Goal: Subscribe to service/newsletter: Subscribe to service/newsletter

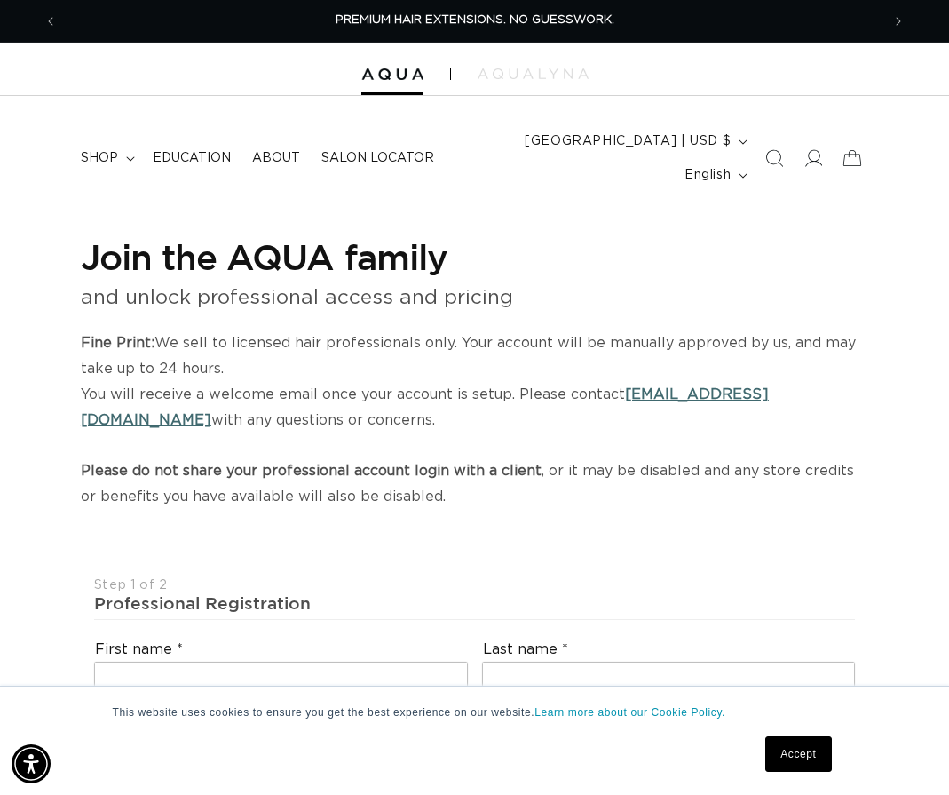
select select "US"
select select "[GEOGRAPHIC_DATA]"
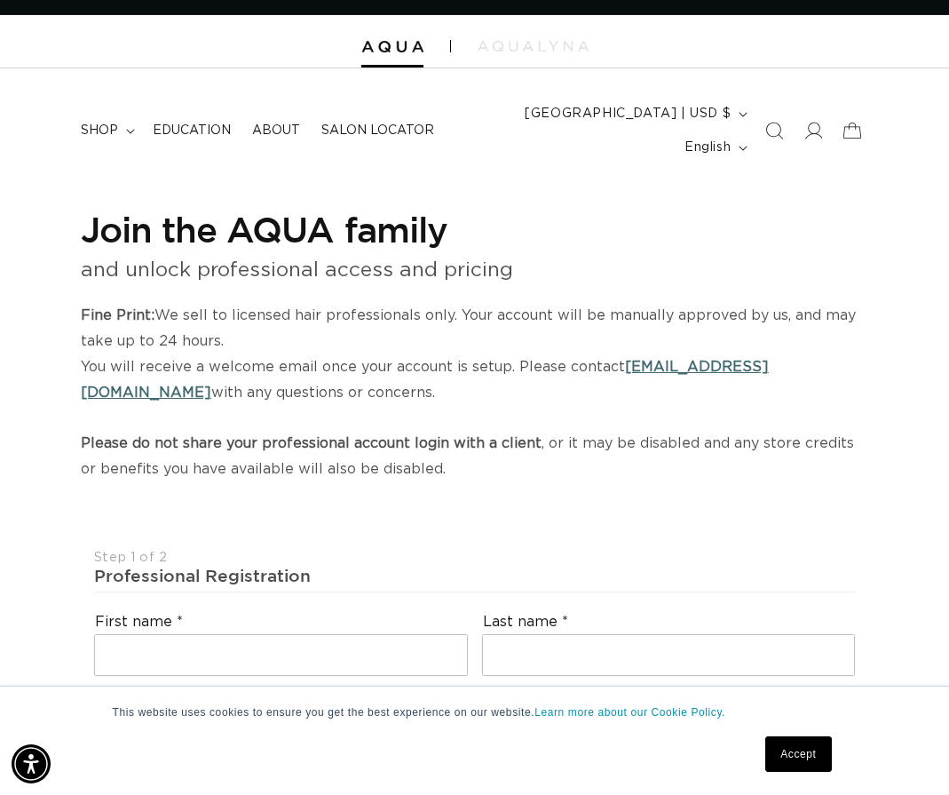
scroll to position [14, 0]
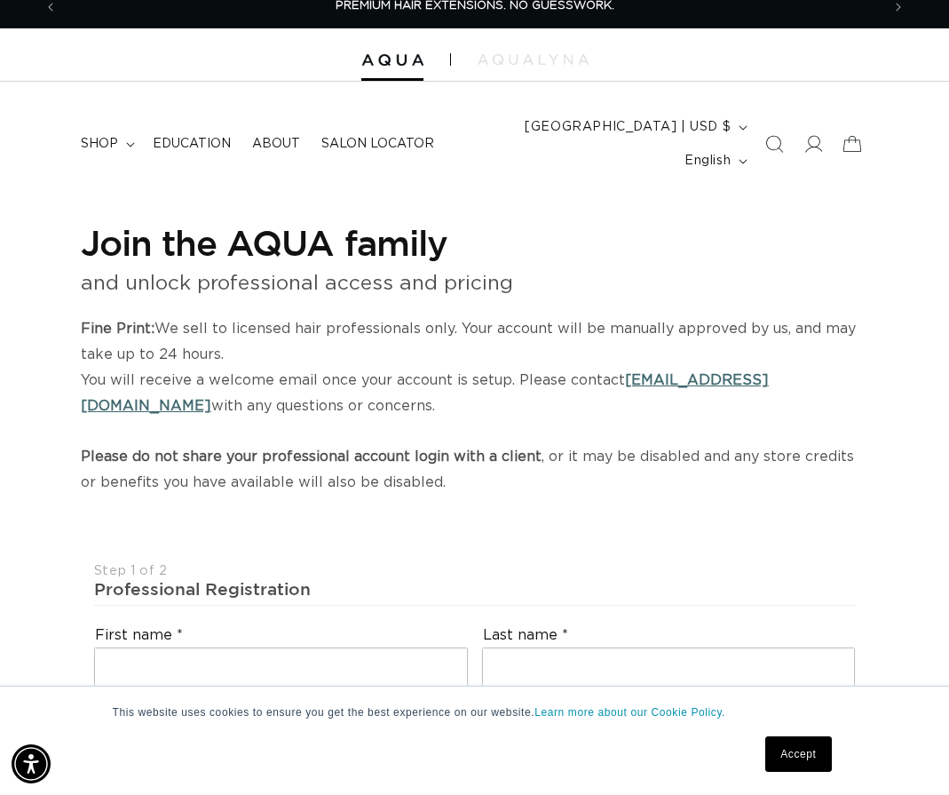
click at [404, 67] on div at bounding box center [474, 54] width 949 height 53
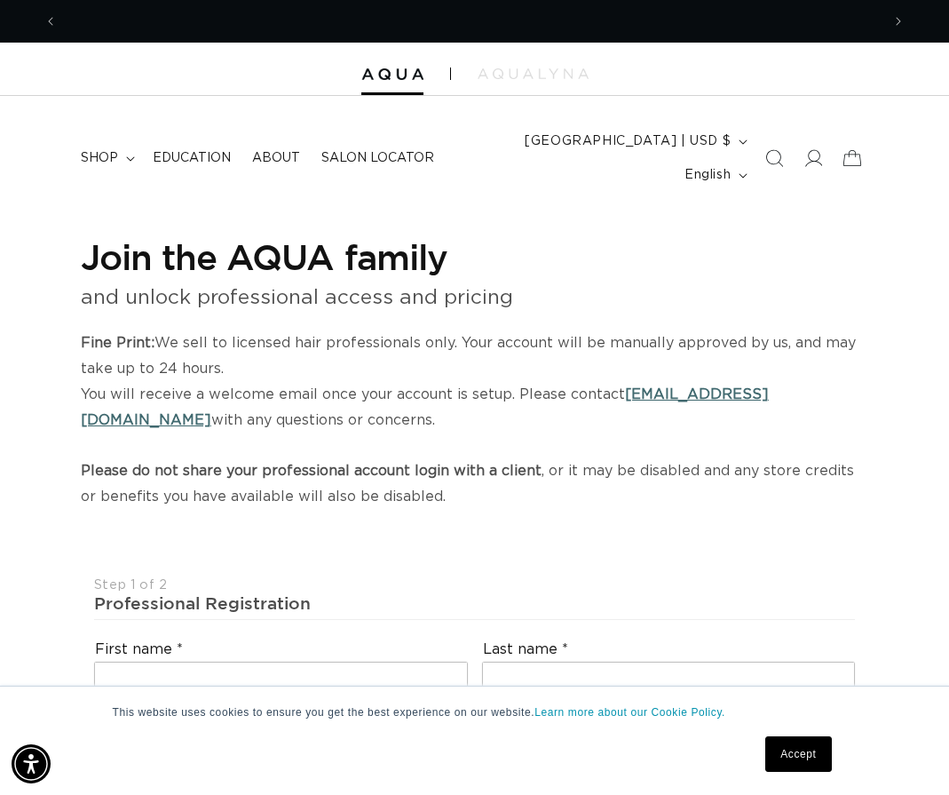
scroll to position [0, 1647]
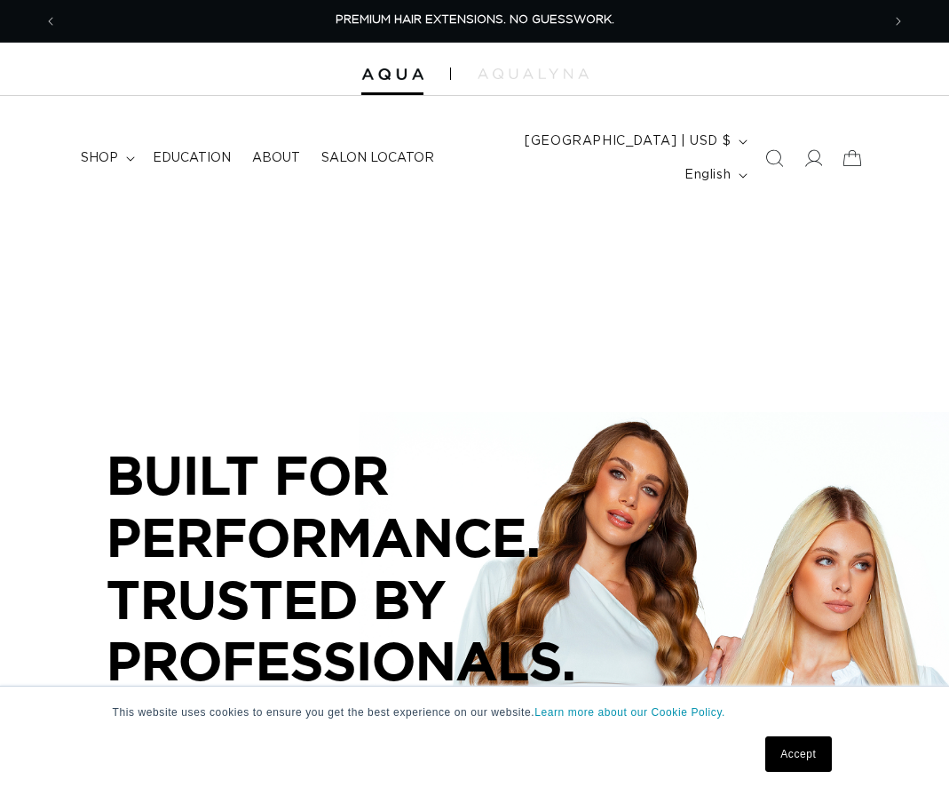
scroll to position [134, 0]
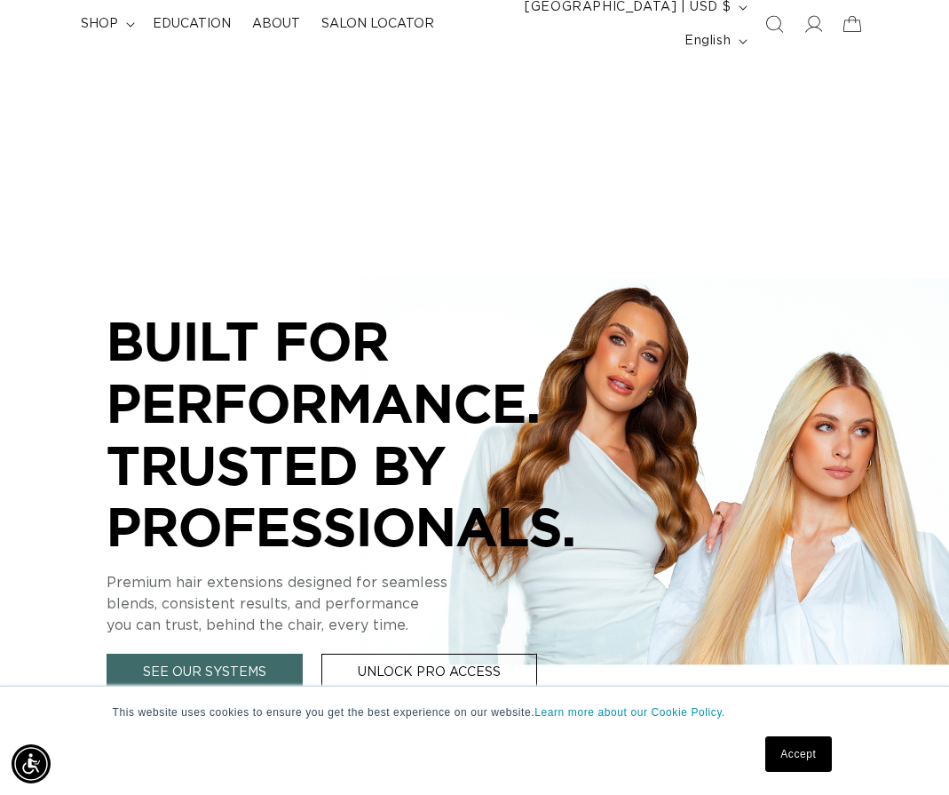
click at [807, 750] on link "Accept" at bounding box center [799, 754] width 66 height 36
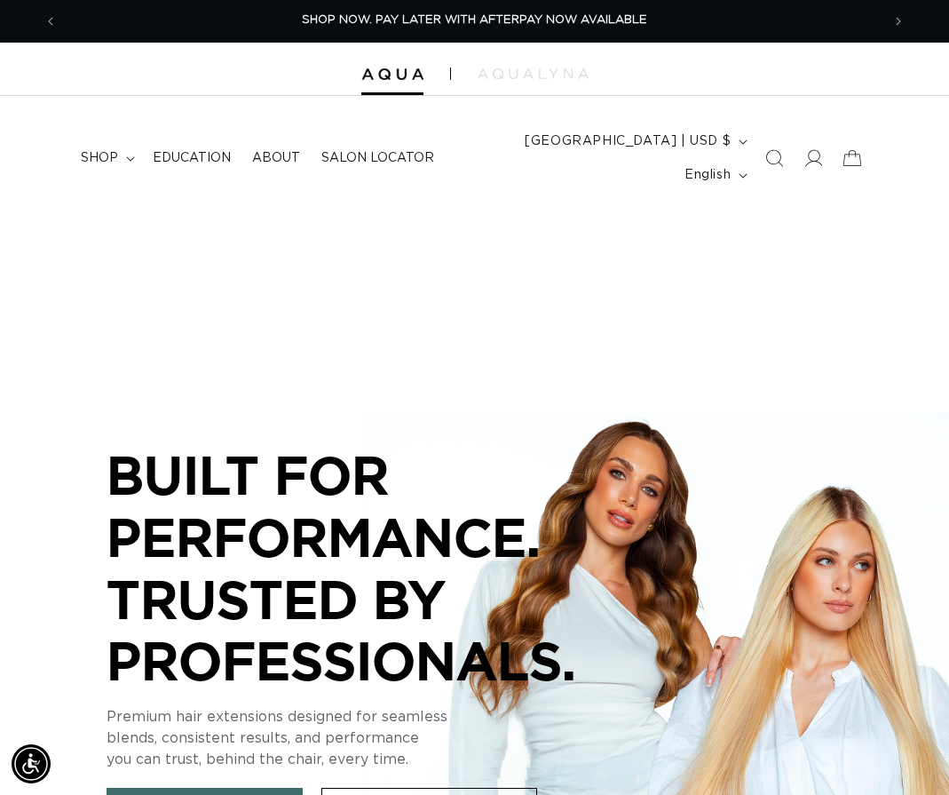
scroll to position [428, 0]
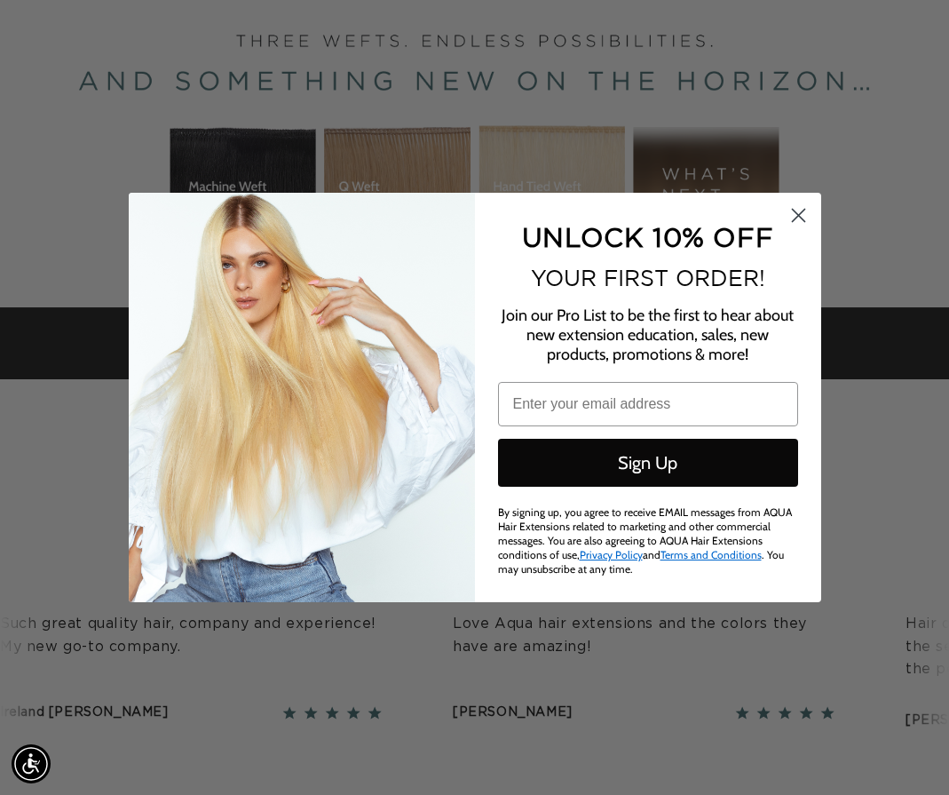
scroll to position [0, 1647]
click at [816, 205] on form "UNLOCK 10% OFF YOUR FIRST ORDER! Join our Pro List to be the first to hear abou…" at bounding box center [475, 397] width 693 height 409
click at [806, 212] on circle "Close dialog" at bounding box center [797, 215] width 29 height 29
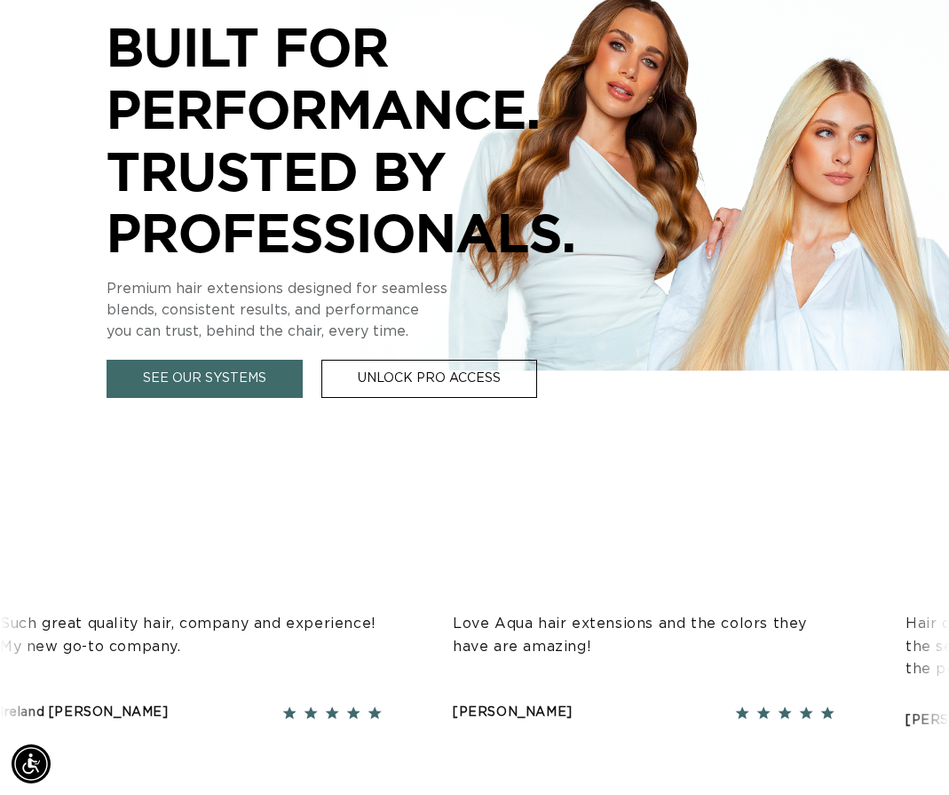
scroll to position [0, 0]
click at [455, 360] on link "Unlock Pro Access" at bounding box center [430, 379] width 216 height 38
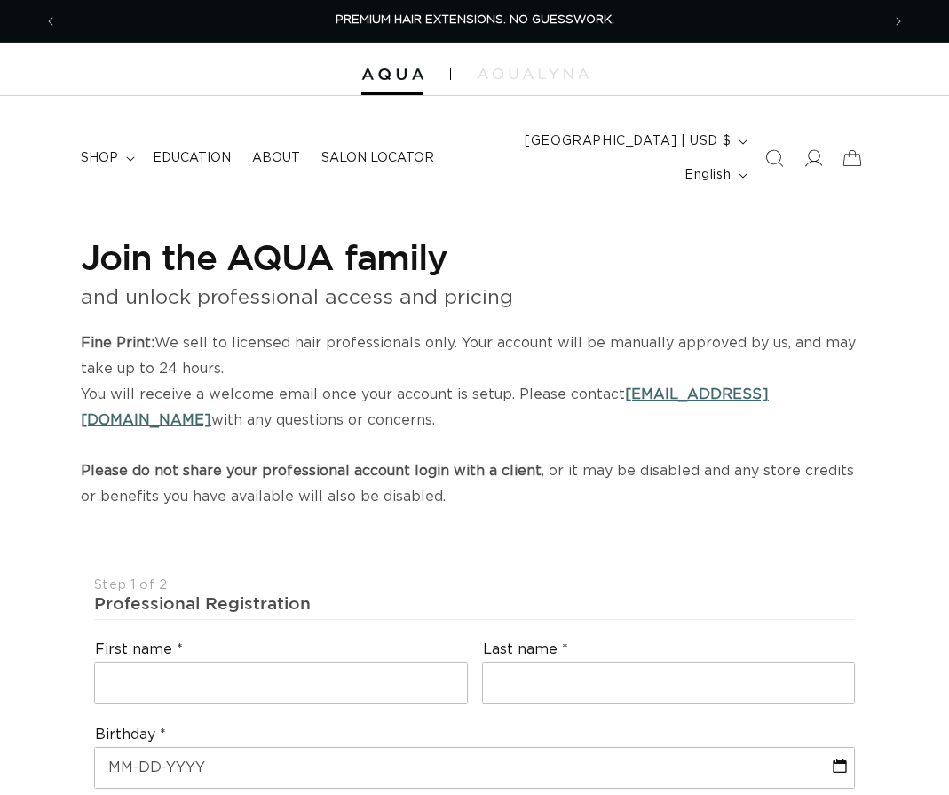
select select "US"
select select "[GEOGRAPHIC_DATA]"
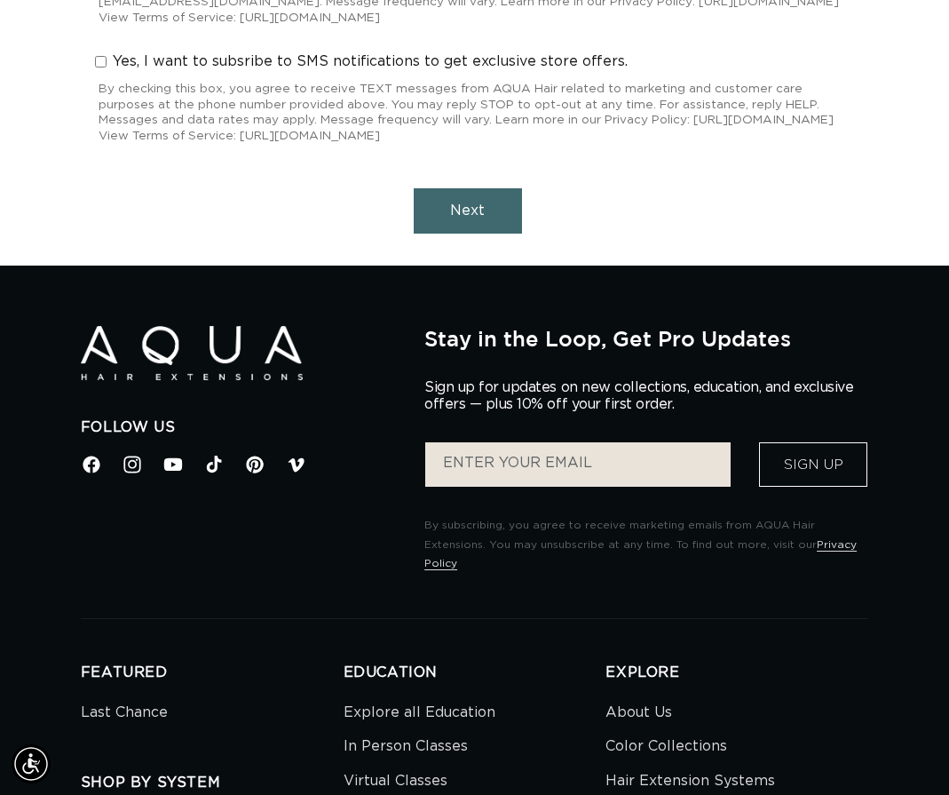
scroll to position [2091, 0]
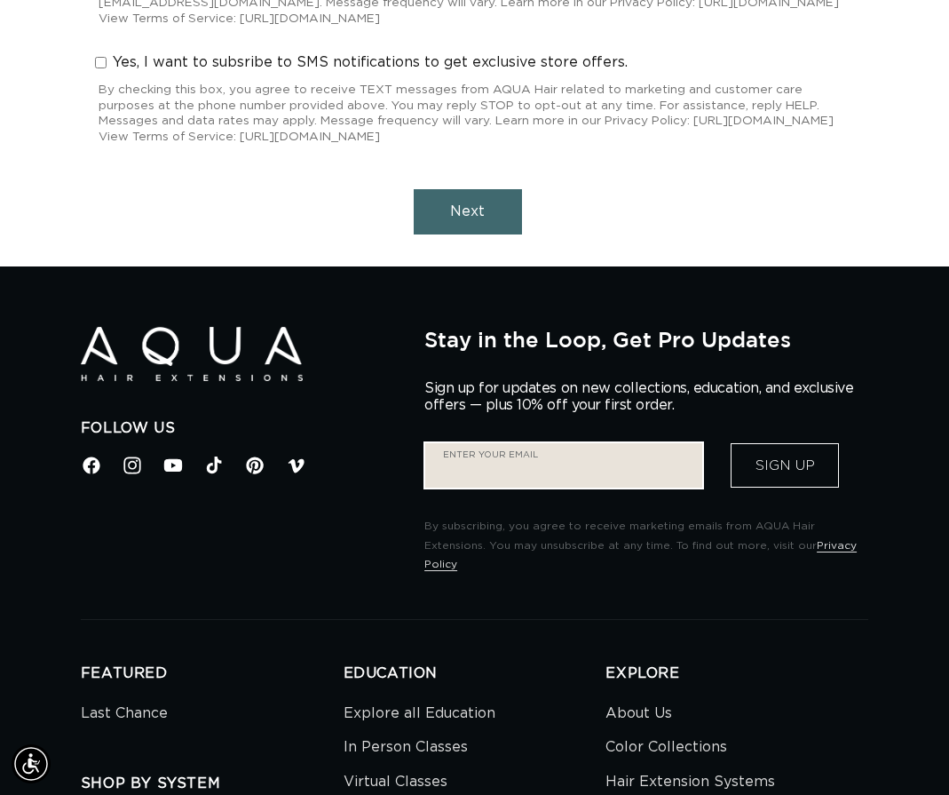
click at [572, 483] on input "Enter your email" at bounding box center [563, 465] width 277 height 44
type input "literallyic0nicx@gmail.com"
click at [731, 443] on button "Sign Up" at bounding box center [785, 465] width 108 height 44
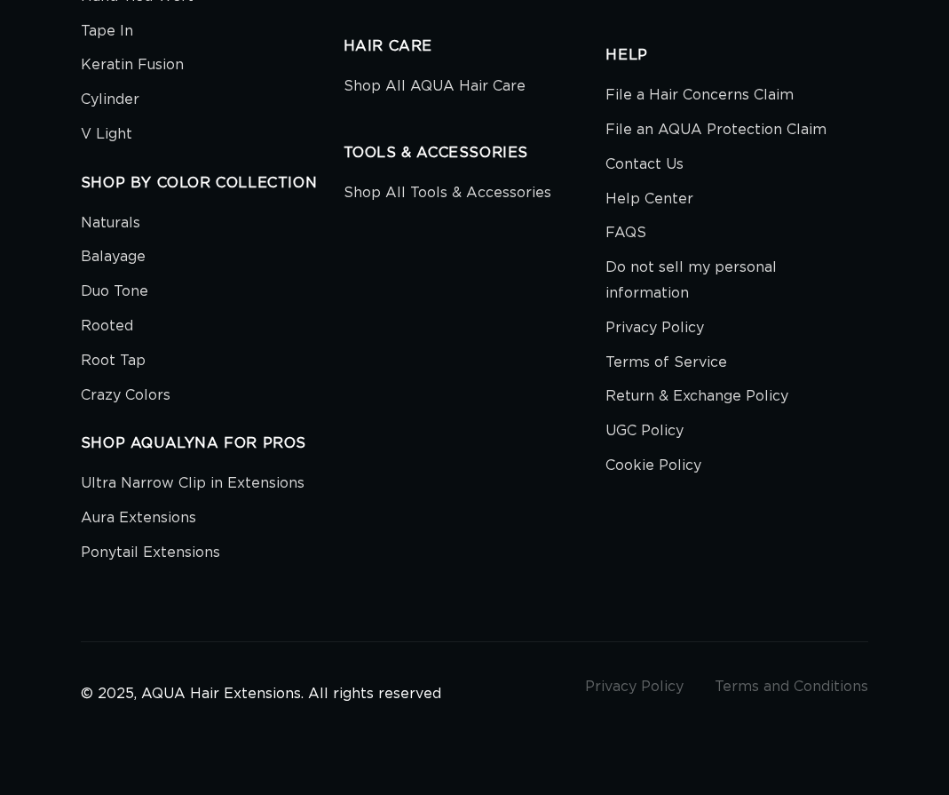
select select "US"
select select "[GEOGRAPHIC_DATA]"
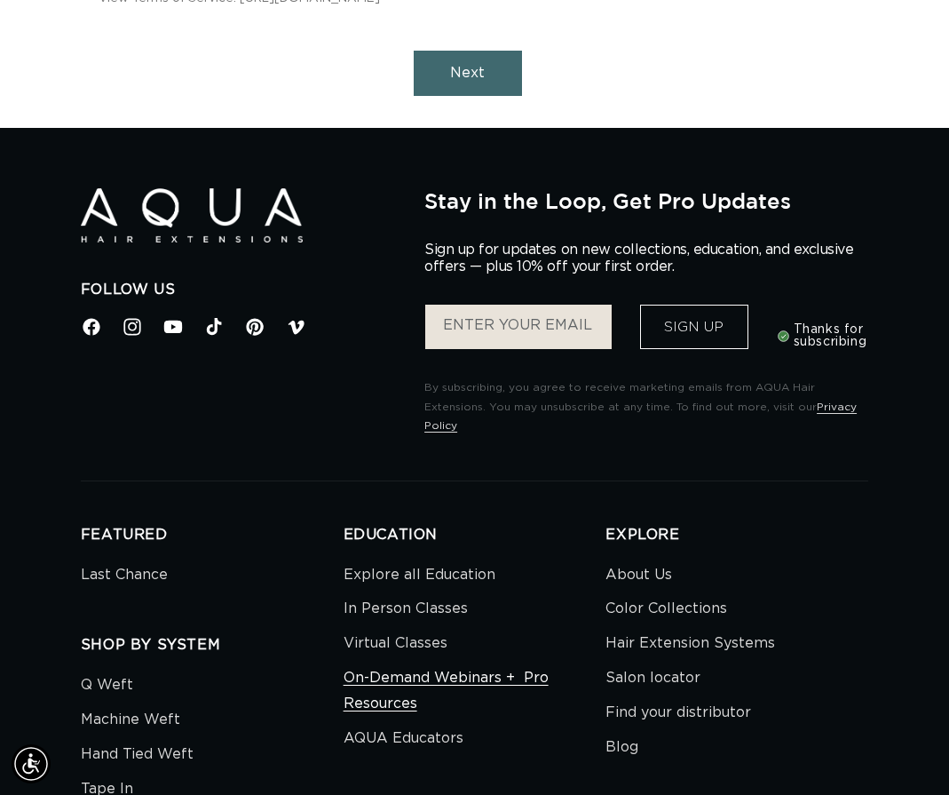
scroll to position [2227, 0]
